Goal: Transaction & Acquisition: Purchase product/service

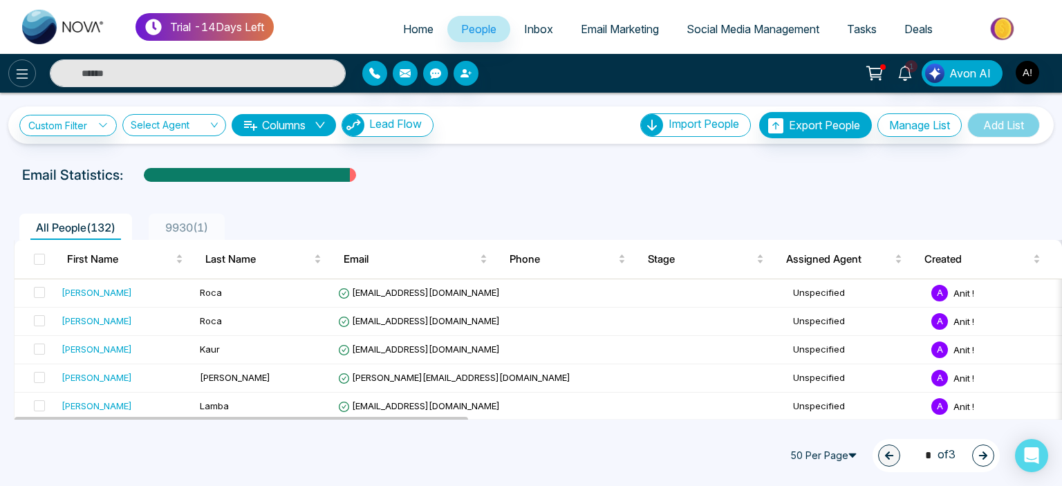
click at [15, 73] on icon at bounding box center [22, 74] width 17 height 17
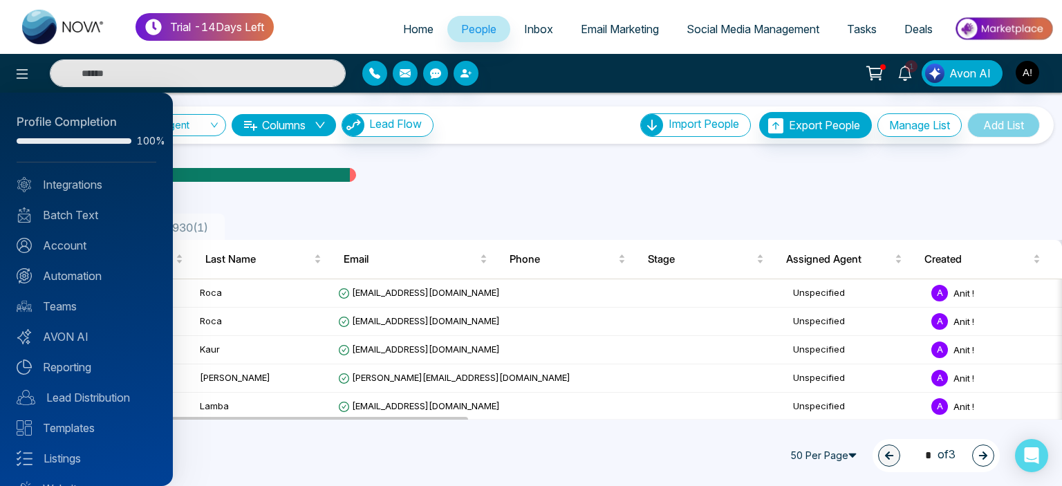
click at [133, 126] on div "Profile Completion" at bounding box center [87, 122] width 140 height 18
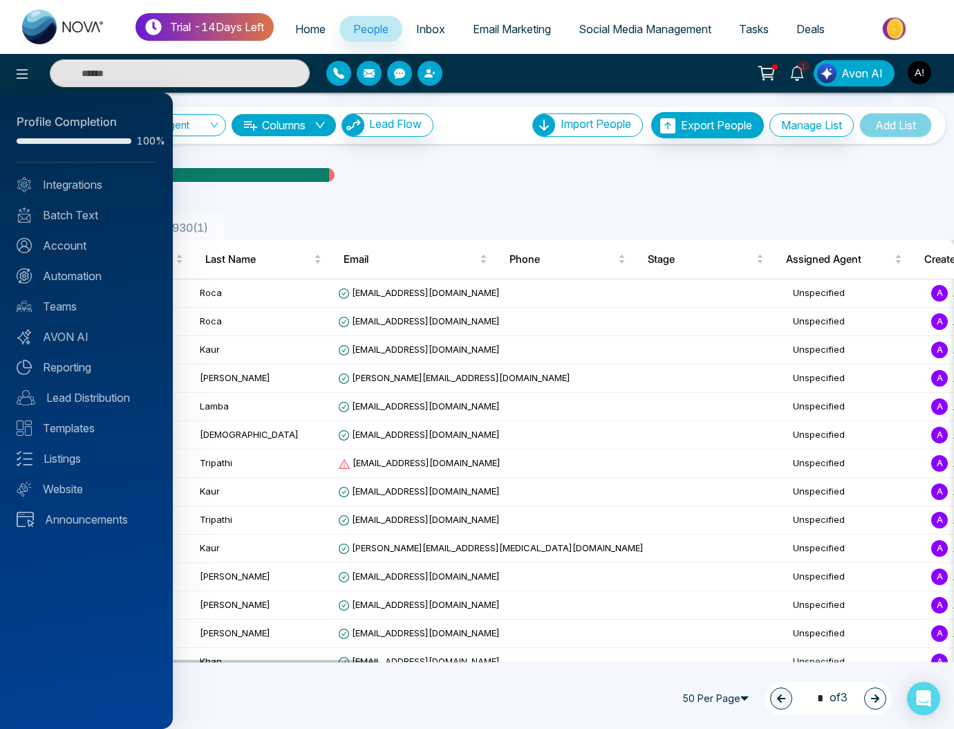
click at [543, 167] on div at bounding box center [477, 364] width 954 height 729
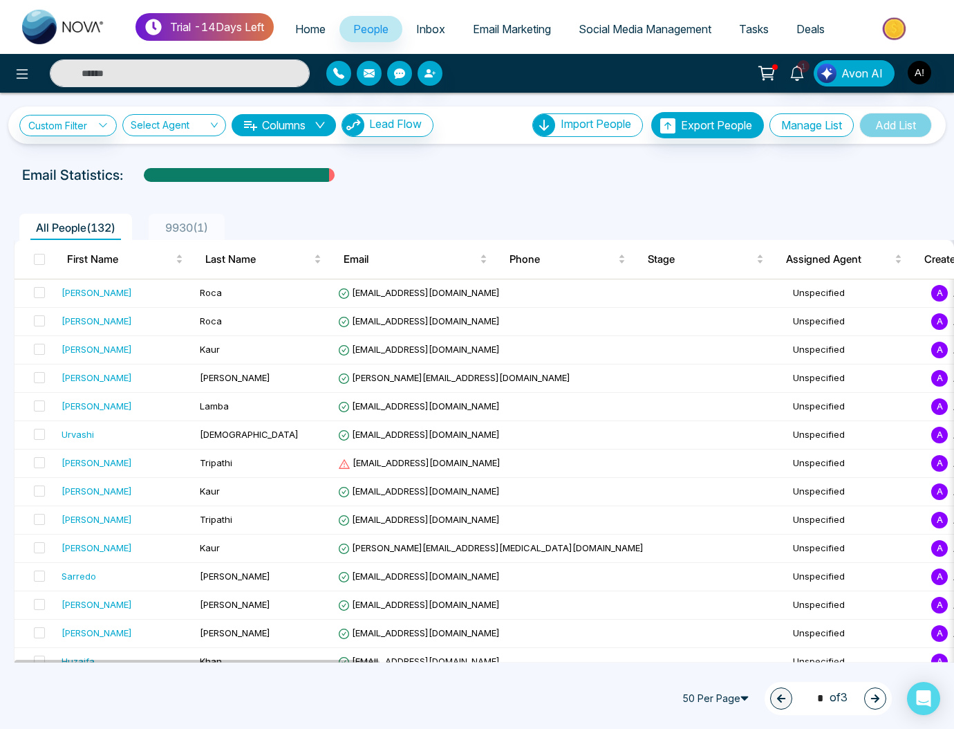
click at [779, 77] on button at bounding box center [767, 73] width 28 height 26
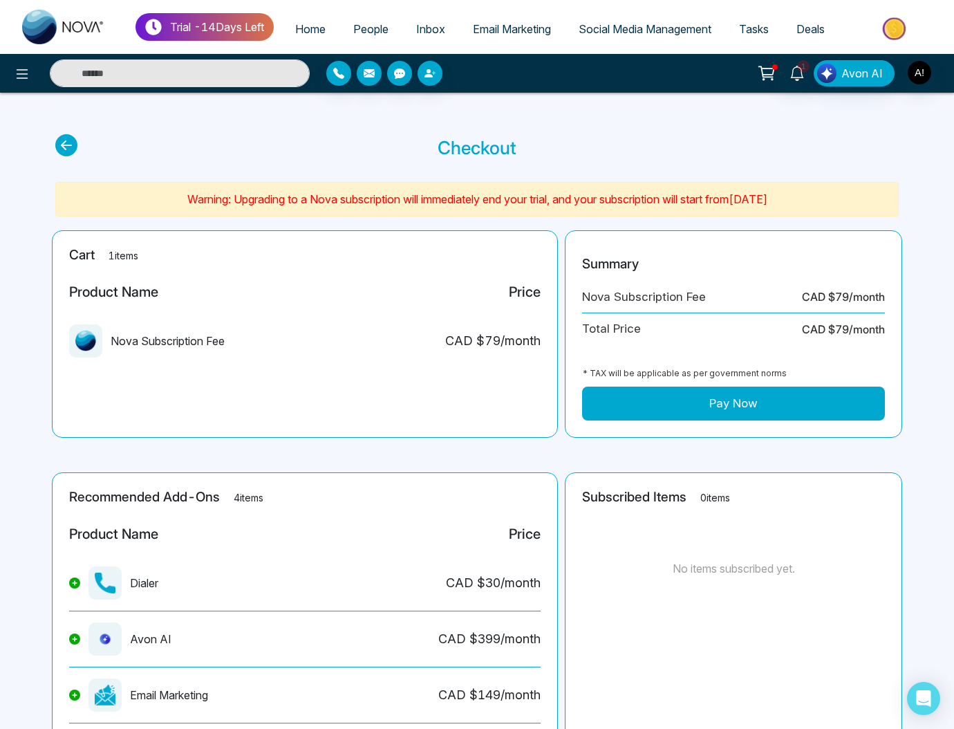
click at [750, 420] on button "Pay Now" at bounding box center [733, 403] width 303 height 35
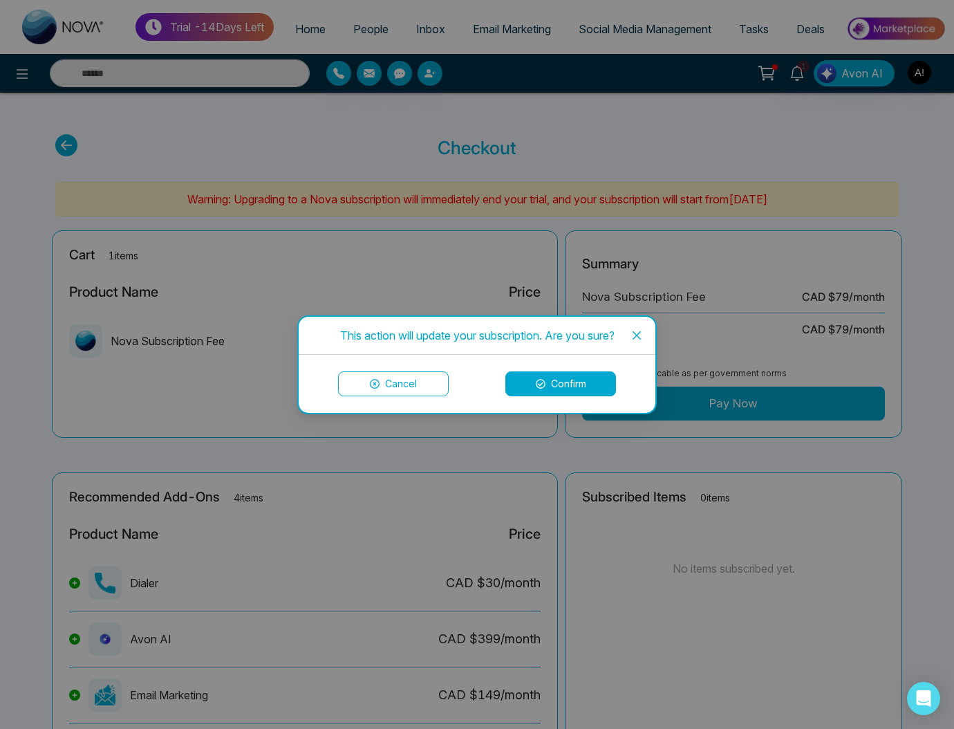
click at [568, 381] on button "Confirm" at bounding box center [560, 383] width 111 height 25
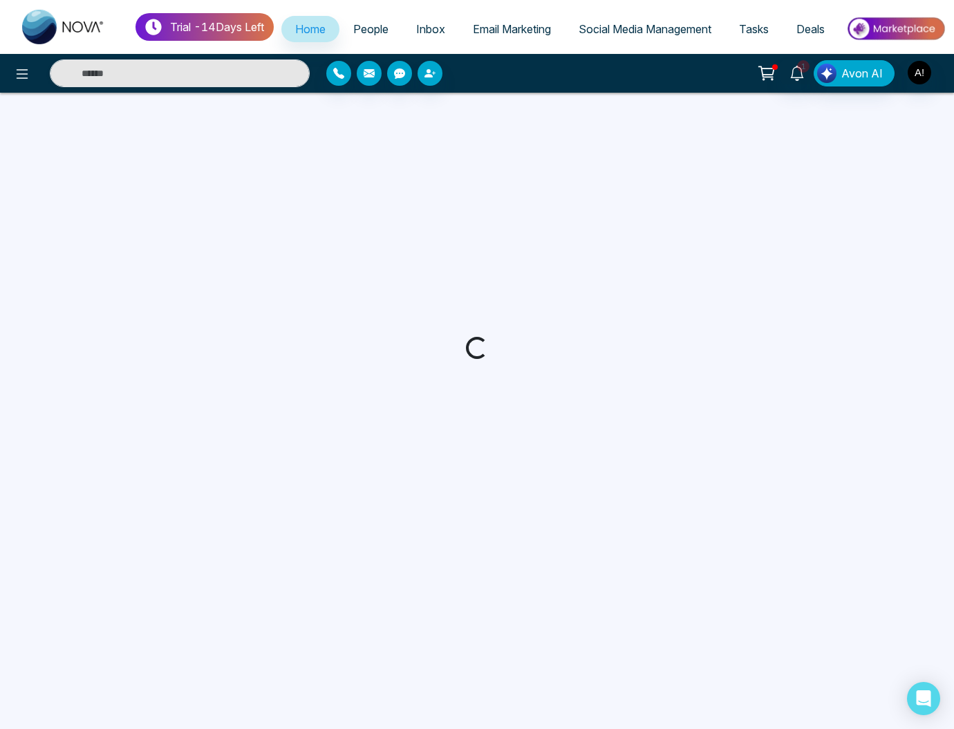
select select "*"
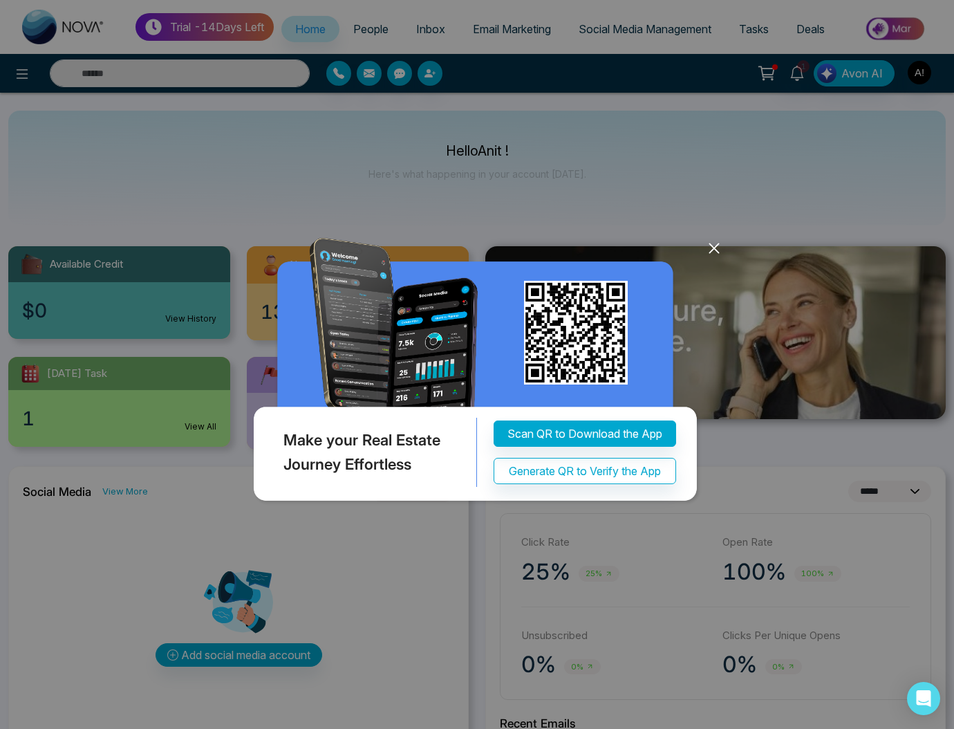
click at [709, 241] on icon at bounding box center [714, 248] width 21 height 21
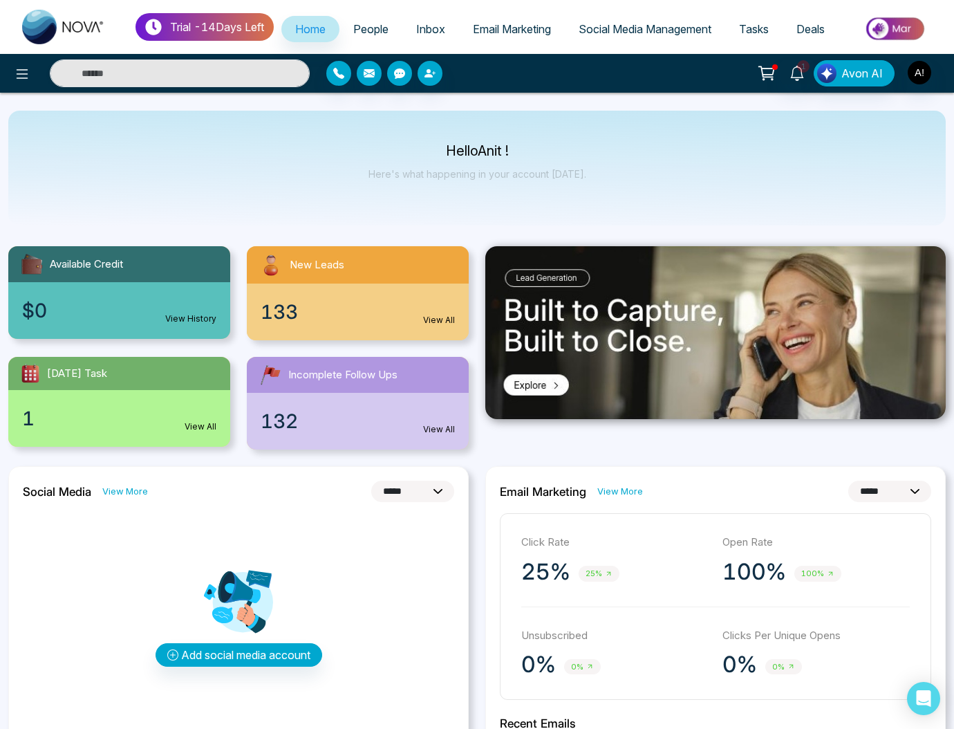
click at [775, 82] on icon at bounding box center [766, 73] width 19 height 19
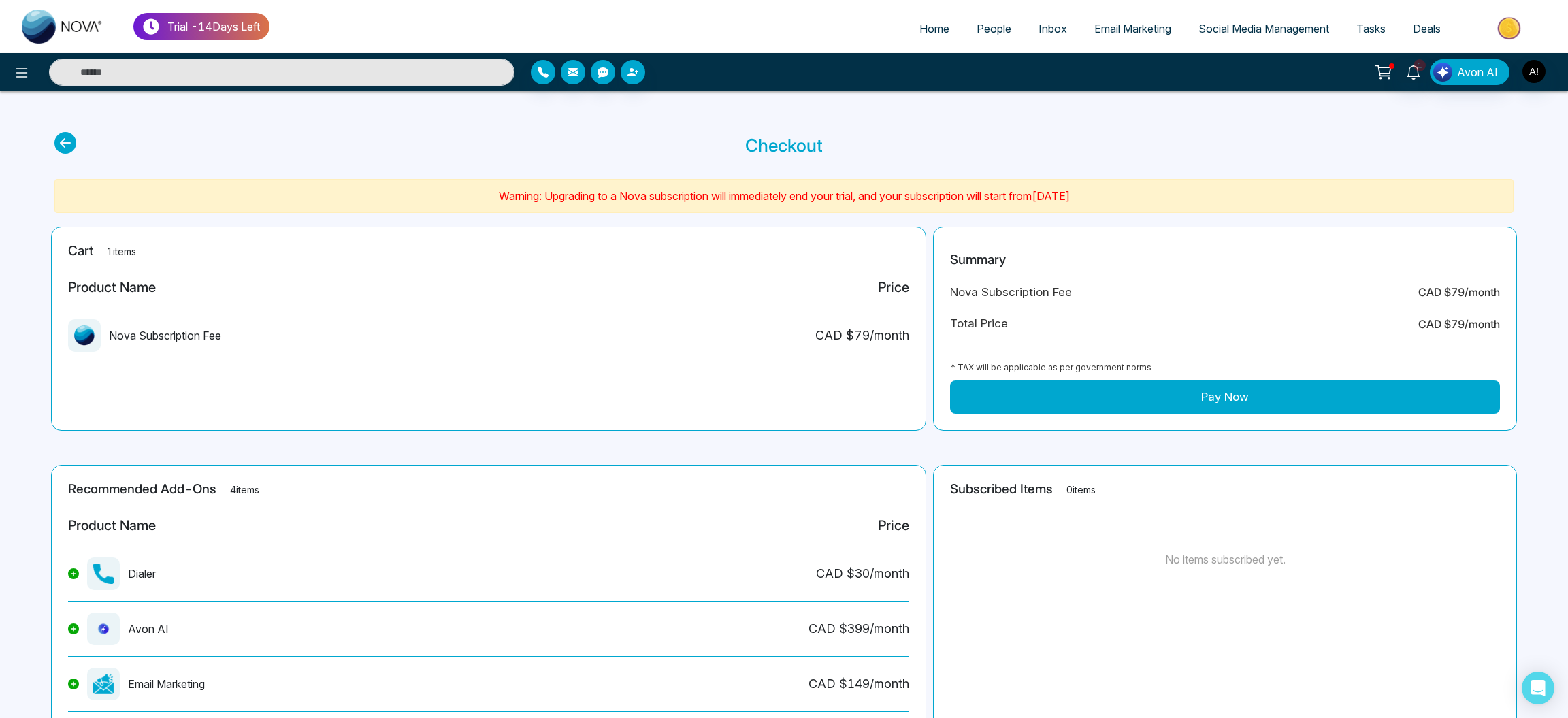
click at [938, 135] on section "Checkout" at bounding box center [784, 145] width 1459 height 27
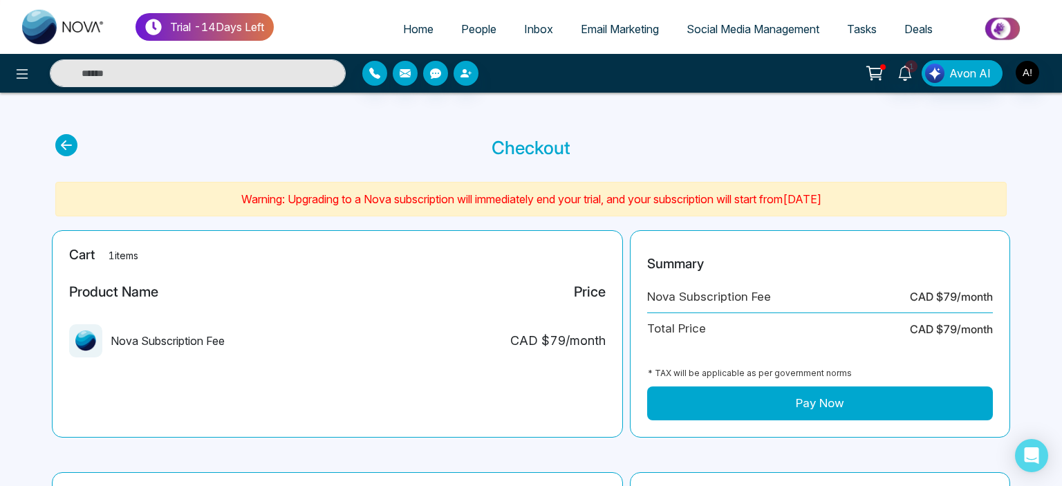
click at [752, 113] on main "Checkout Warning: Upgrading to a Nova subscription will immediately end your tr…" at bounding box center [531, 465] width 1062 height 745
